Goal: Task Accomplishment & Management: Manage account settings

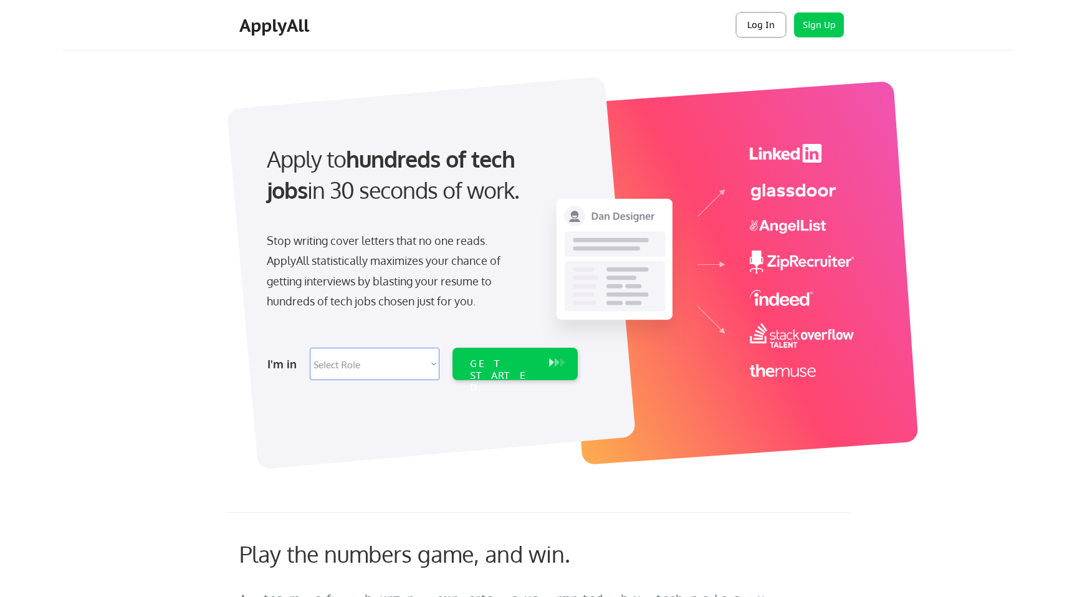
click at [770, 22] on button "Log In" at bounding box center [761, 24] width 50 height 25
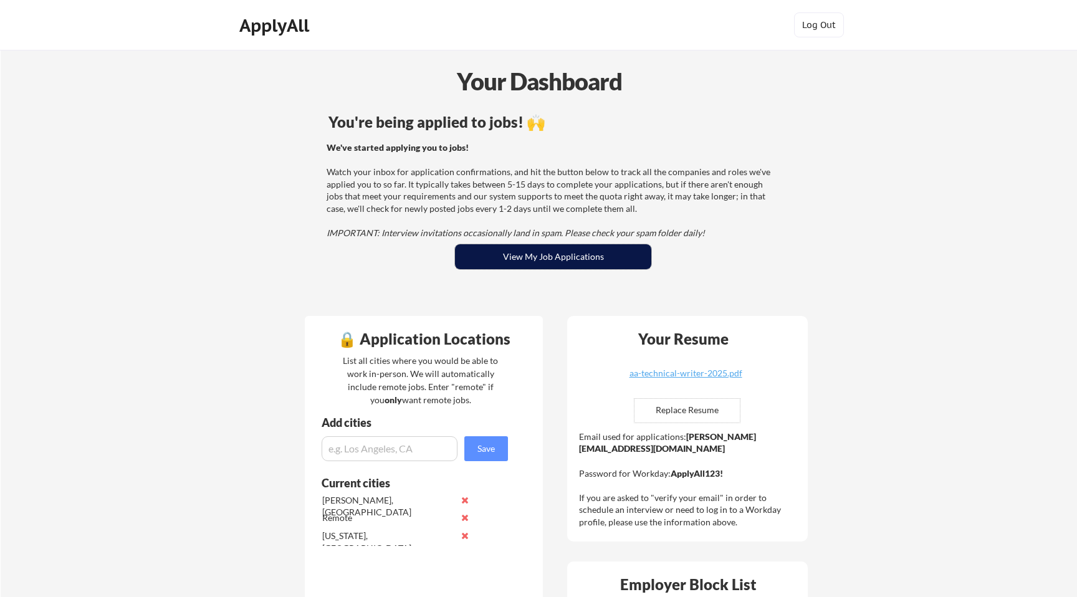
click at [542, 247] on button "View My Job Applications" at bounding box center [553, 256] width 196 height 25
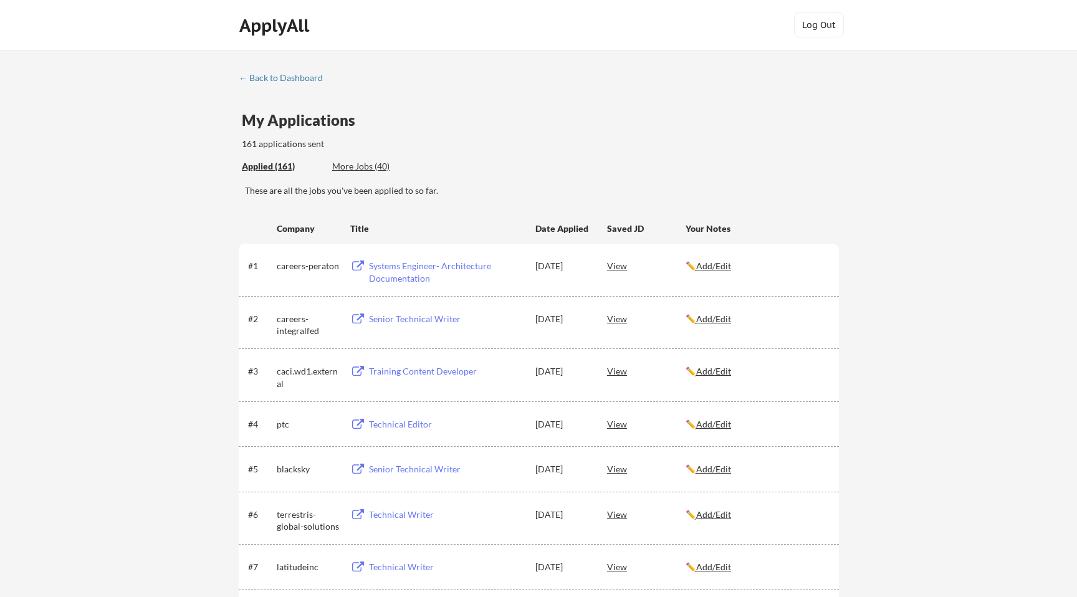
scroll to position [2904, 0]
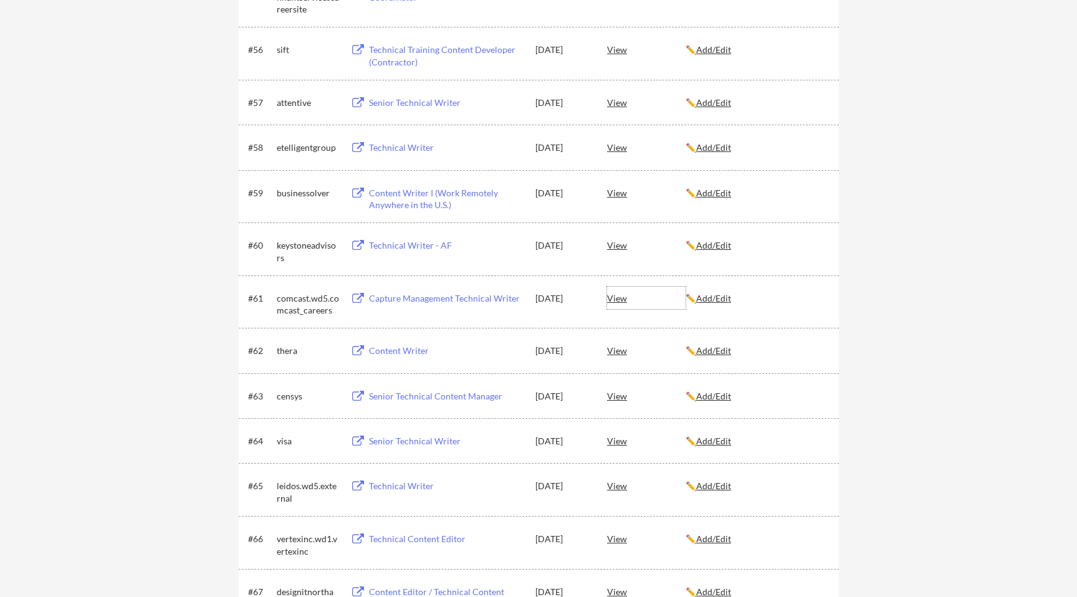
click at [617, 295] on div "View" at bounding box center [646, 298] width 79 height 22
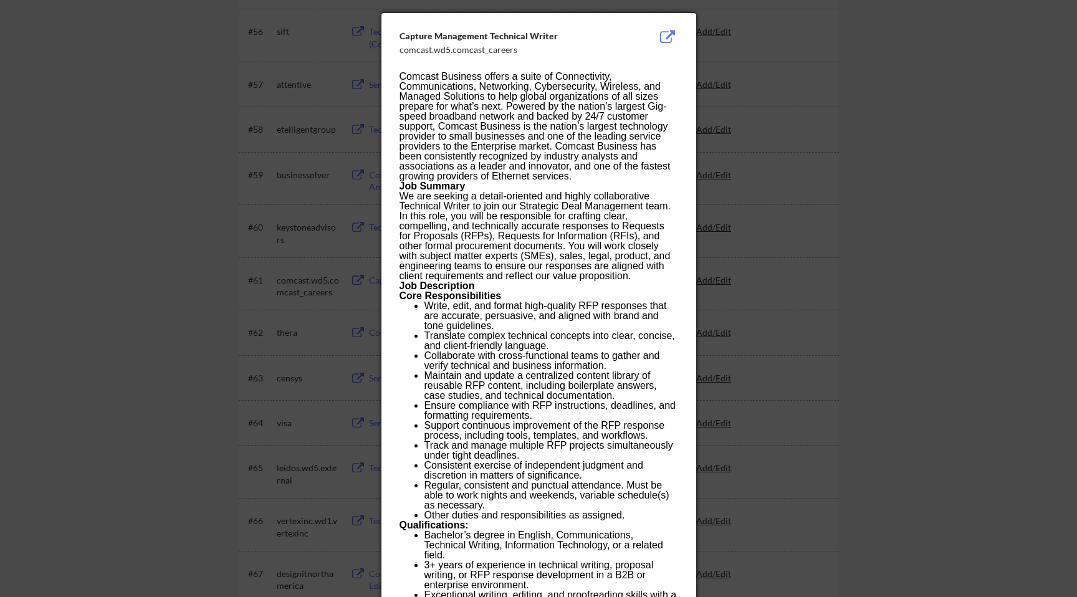
scroll to position [2913, 0]
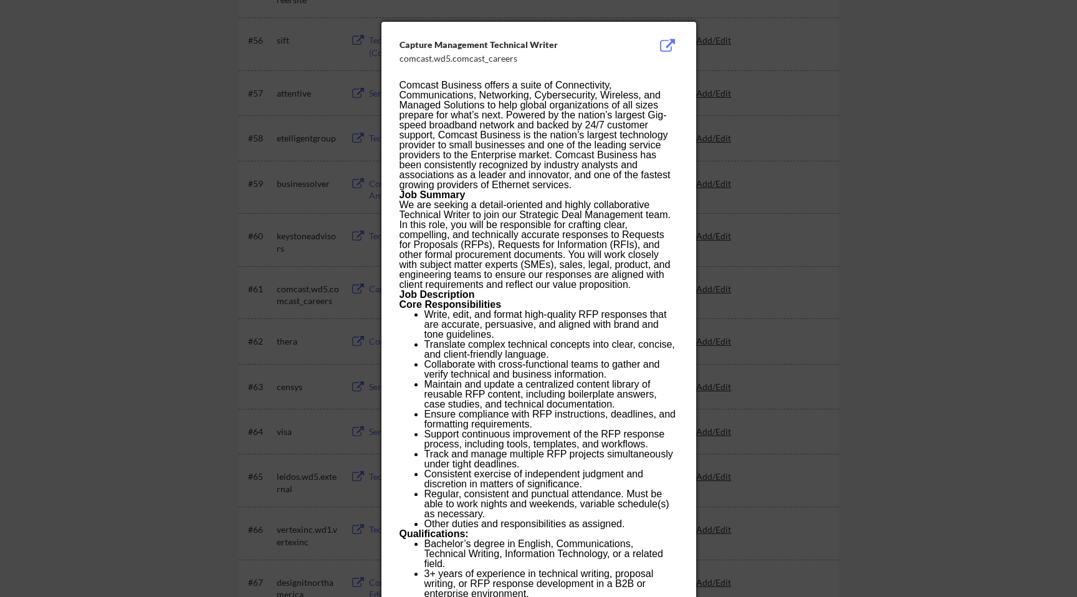
click at [847, 116] on div at bounding box center [538, 298] width 1077 height 597
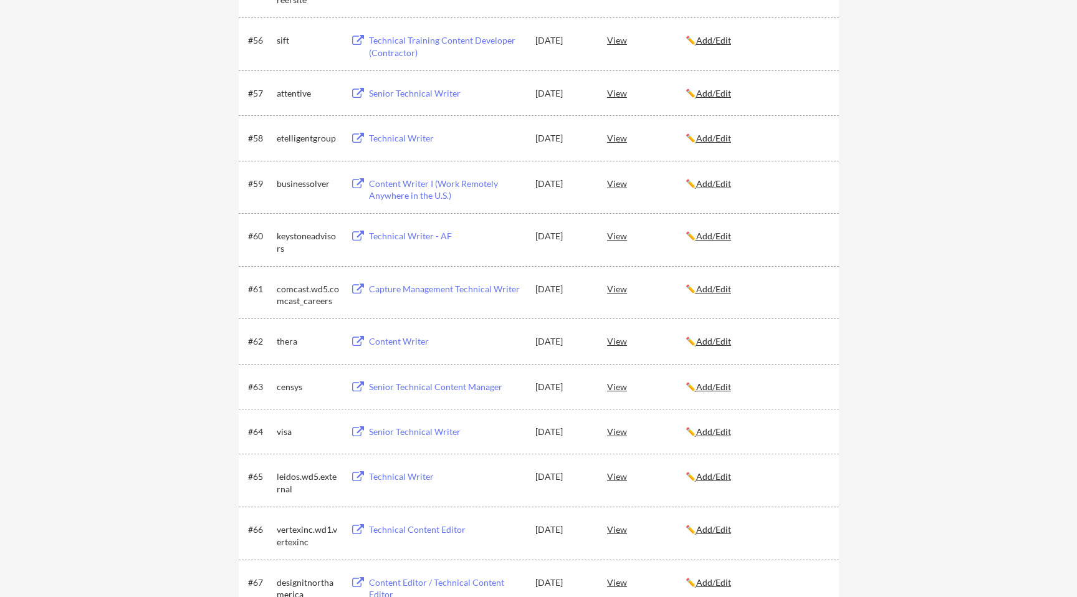
click at [614, 287] on div "View" at bounding box center [646, 288] width 79 height 22
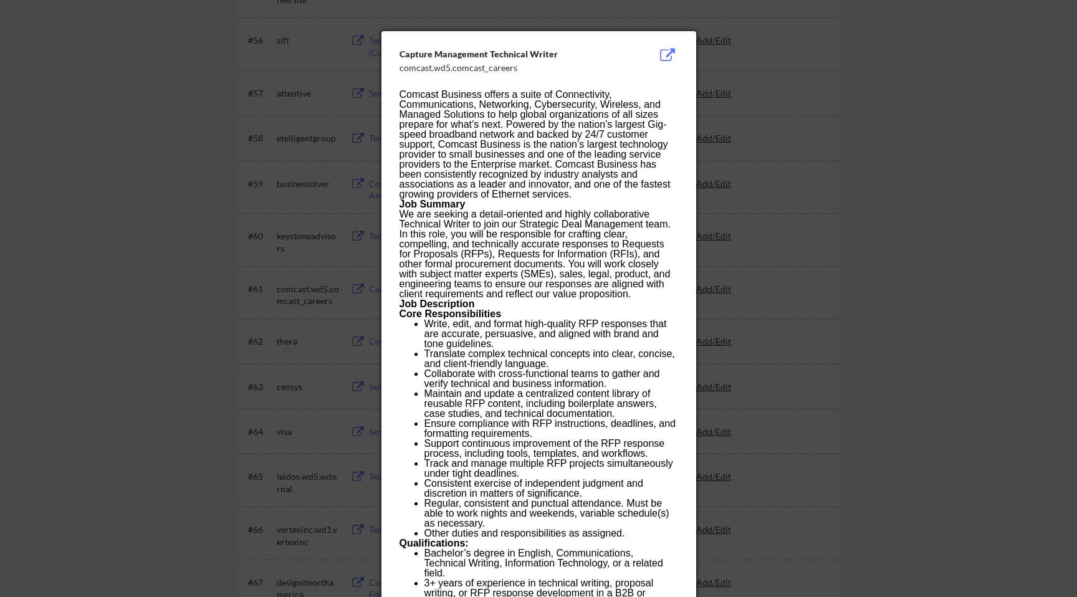
click at [181, 325] on div at bounding box center [538, 298] width 1077 height 597
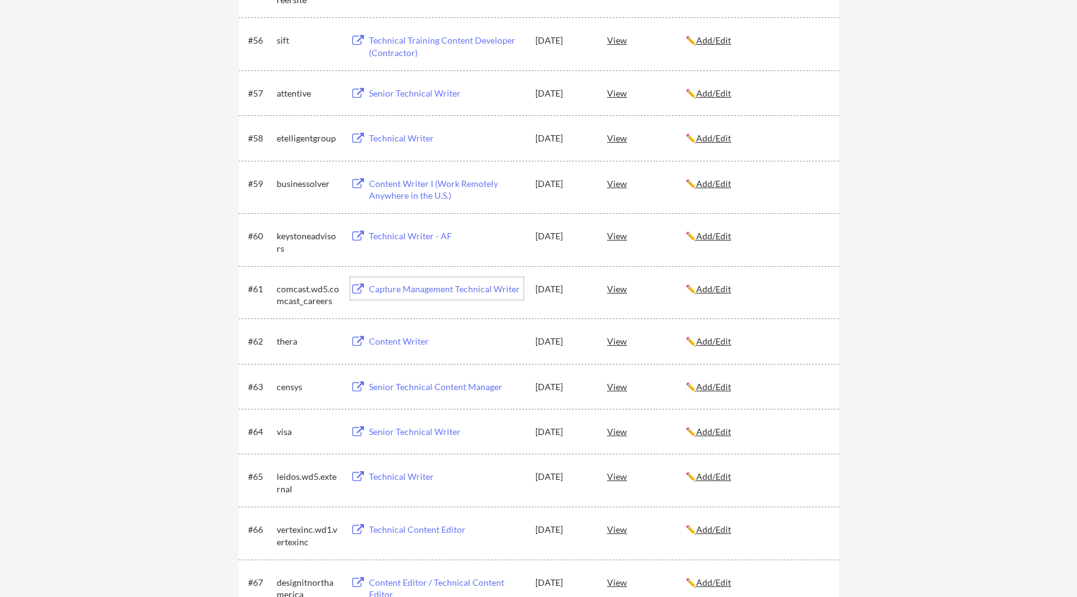
click at [418, 292] on div "Capture Management Technical Writer" at bounding box center [446, 289] width 155 height 12
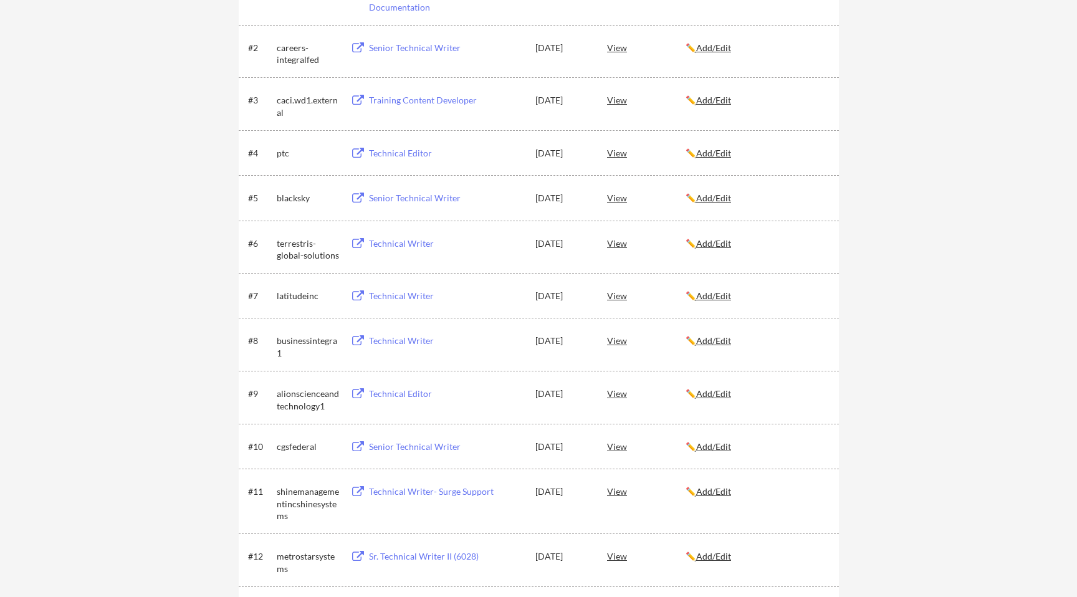
scroll to position [0, 0]
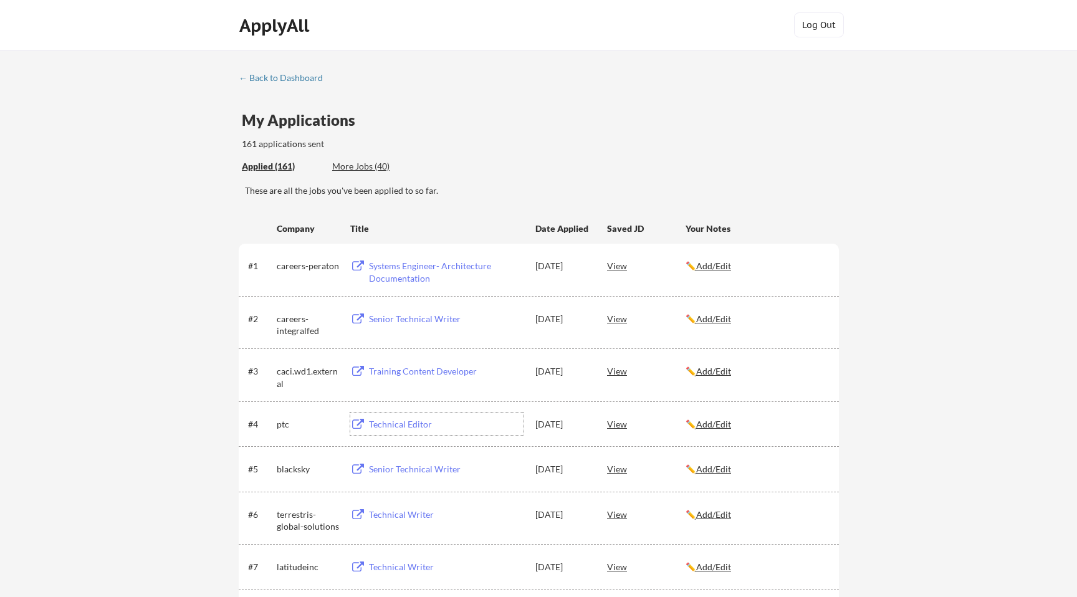
click at [389, 423] on div "Technical Editor" at bounding box center [446, 424] width 155 height 12
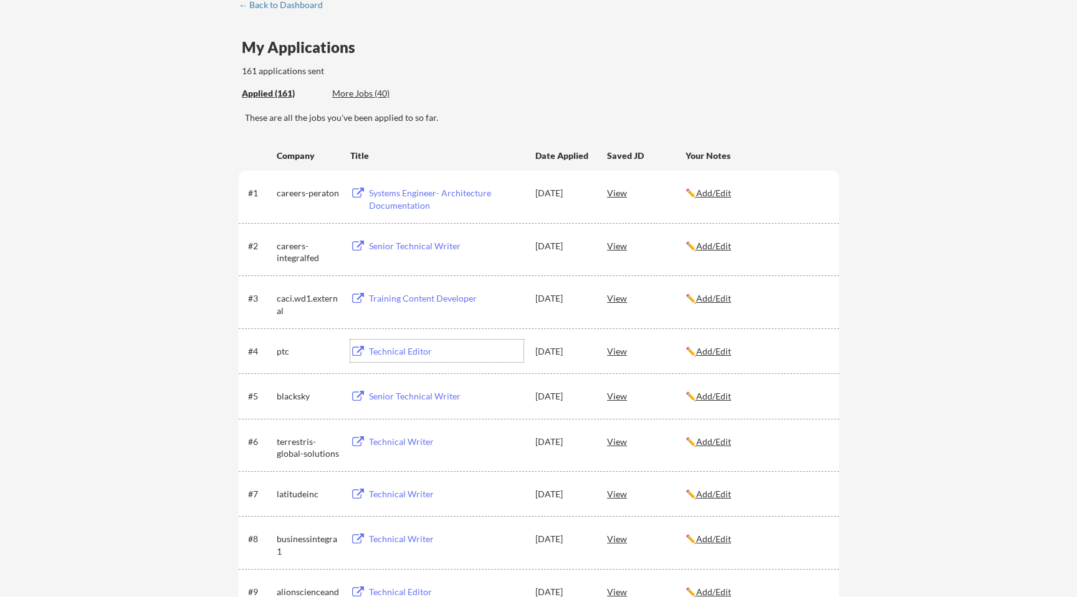
scroll to position [74, 0]
